Goal: Information Seeking & Learning: Learn about a topic

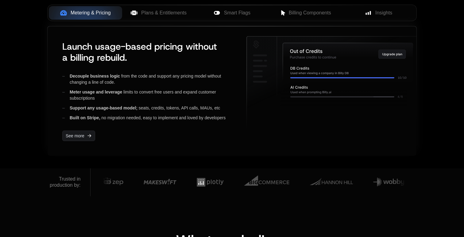
scroll to position [262, 0]
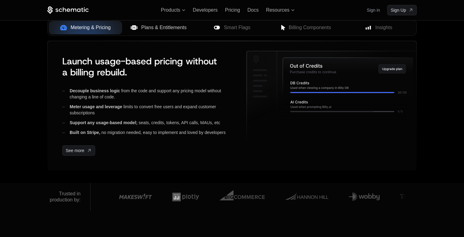
click at [144, 28] on span "Plans & Entitlements" at bounding box center [163, 27] width 45 height 7
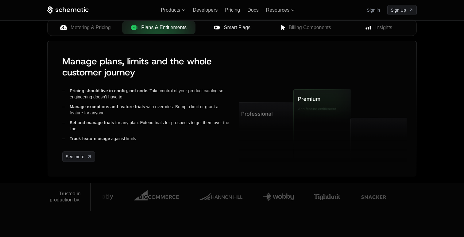
click at [222, 33] on button "Smart Flags" at bounding box center [232, 28] width 73 height 14
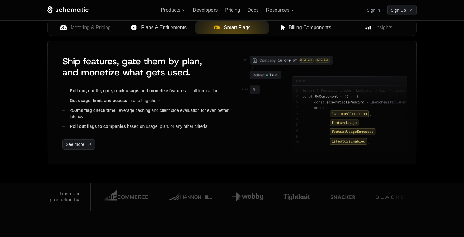
click at [286, 33] on button "Billing Components" at bounding box center [305, 28] width 73 height 14
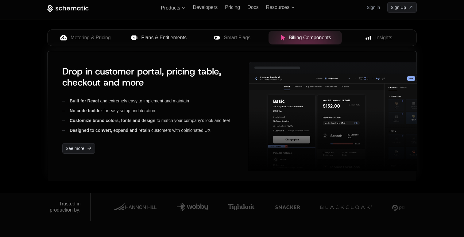
scroll to position [248, 0]
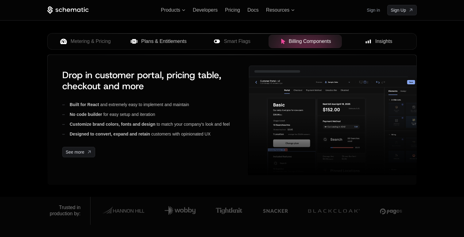
click at [391, 45] on button "Insights" at bounding box center [378, 42] width 73 height 14
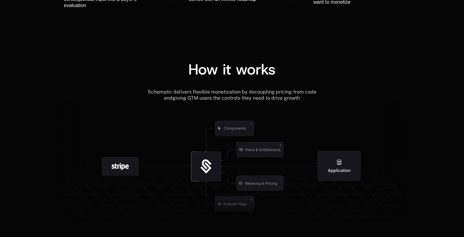
scroll to position [652, 0]
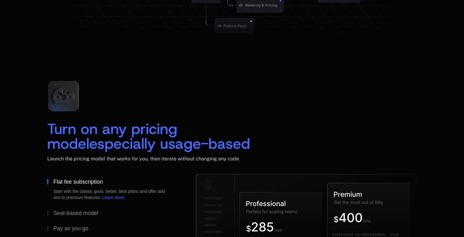
scroll to position [928, 0]
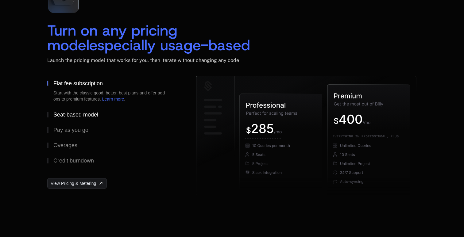
click at [94, 118] on div "Seat-based model" at bounding box center [75, 115] width 45 height 6
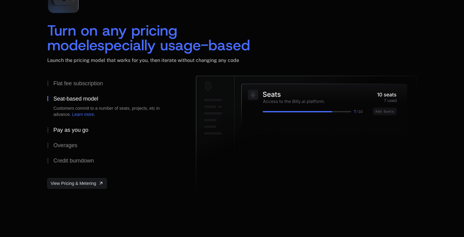
click at [89, 126] on button "Pay as you go" at bounding box center [111, 130] width 129 height 15
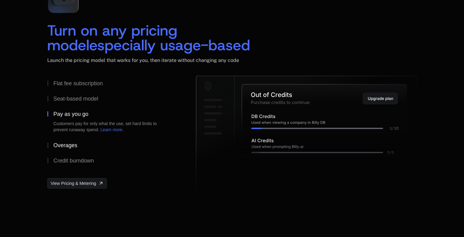
click at [79, 145] on button "Overages" at bounding box center [111, 145] width 129 height 15
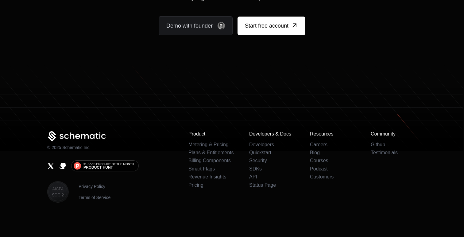
scroll to position [3788, 0]
